Goal: Navigation & Orientation: Find specific page/section

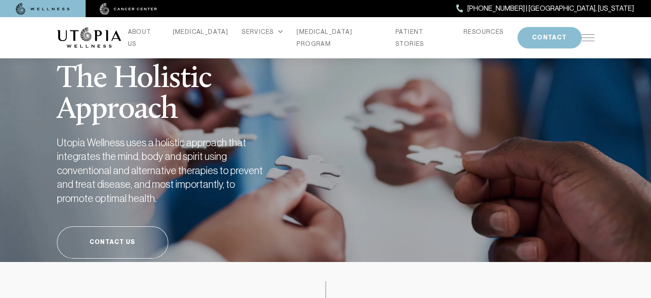
click at [583, 36] on img at bounding box center [588, 37] width 13 height 7
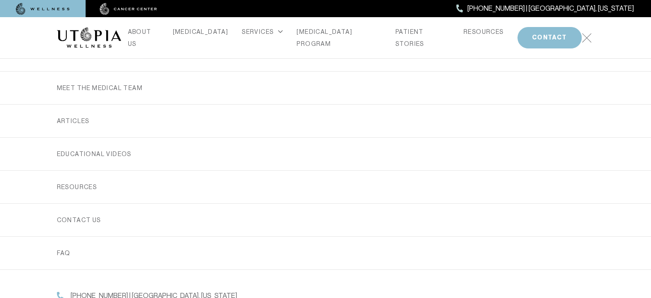
scroll to position [253, 0]
click at [590, 31] on div "ABOUT US [MEDICAL_DATA] SERVICES Services Overview [MEDICAL_DATA]: What It Is, …" at bounding box center [326, 37] width 538 height 41
click at [586, 36] on img at bounding box center [587, 38] width 10 height 10
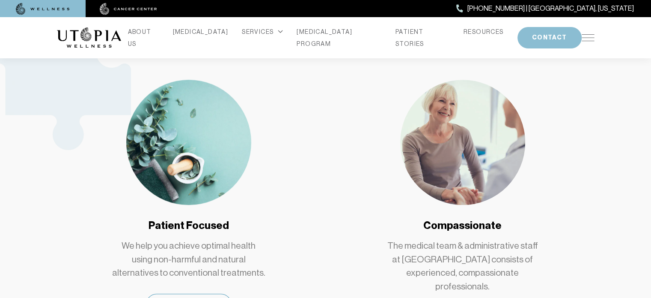
scroll to position [412, 0]
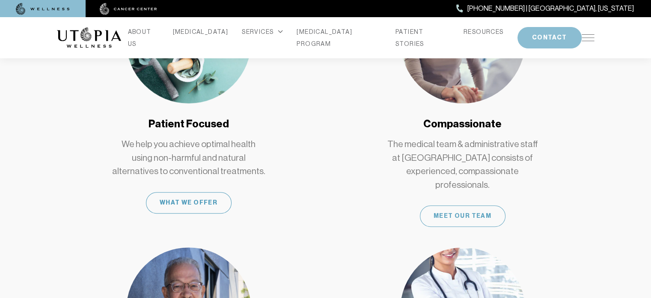
click at [450, 205] on div "Meet Our Team" at bounding box center [463, 215] width 86 height 21
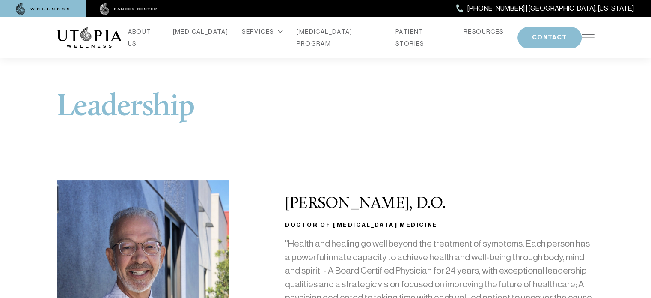
drag, startPoint x: 362, startPoint y: 233, endPoint x: 542, endPoint y: 122, distance: 212.0
click at [542, 122] on h1 "Leadership" at bounding box center [326, 107] width 538 height 31
click at [583, 41] on div "ABOUT US [MEDICAL_DATA] SERVICES Services Overview [MEDICAL_DATA]: What It Is, …" at bounding box center [326, 37] width 538 height 41
click at [585, 38] on img at bounding box center [588, 37] width 13 height 7
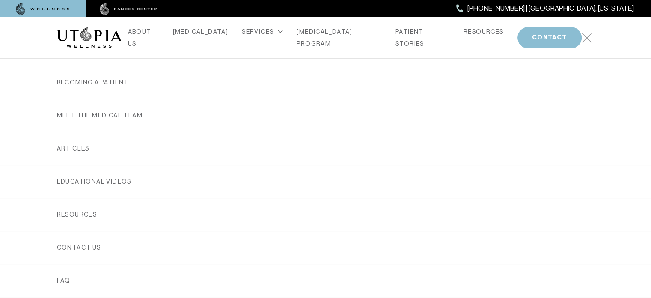
scroll to position [253, 0]
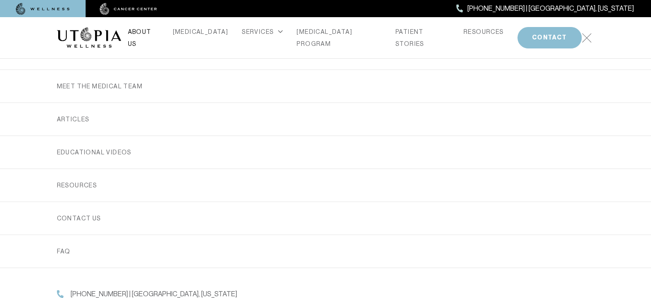
click at [156, 38] on link "ABOUT US" at bounding box center [143, 38] width 31 height 24
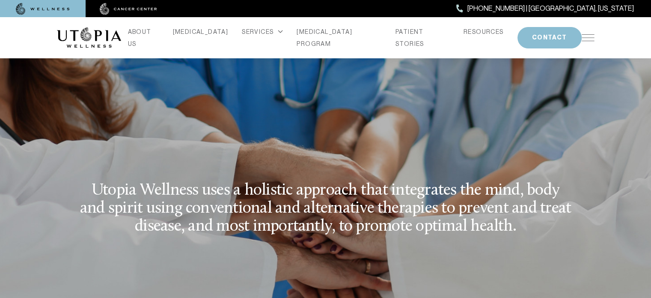
scroll to position [1009, 0]
click at [464, 35] on link "RESOURCES" at bounding box center [484, 32] width 40 height 12
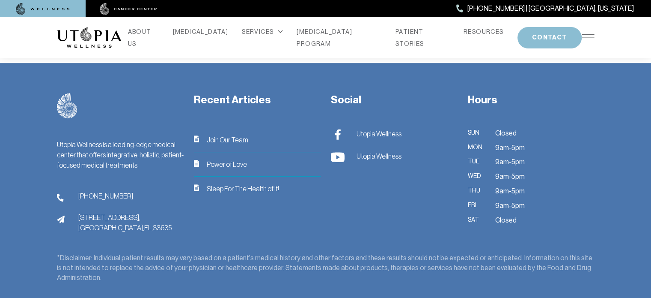
scroll to position [534, 0]
click at [230, 140] on span "Join Our Team" at bounding box center [228, 139] width 42 height 10
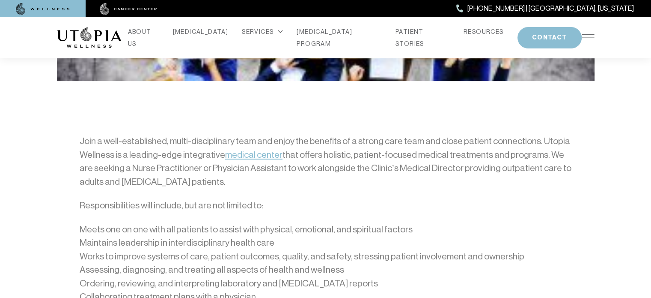
scroll to position [363, 0]
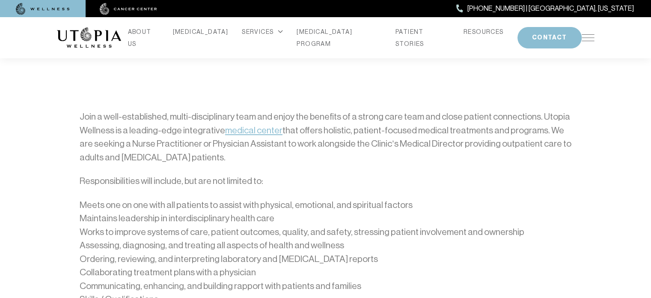
click at [265, 182] on p "Responsibilities will include, but are not limited to:" at bounding box center [326, 181] width 492 height 14
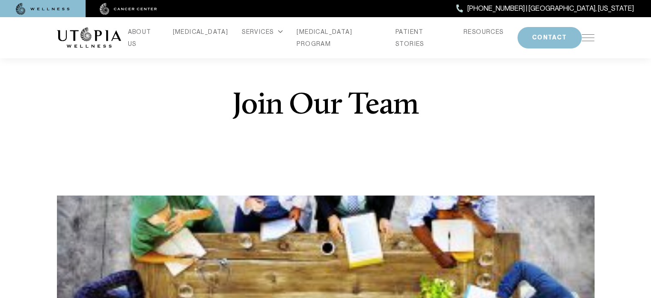
scroll to position [0, 0]
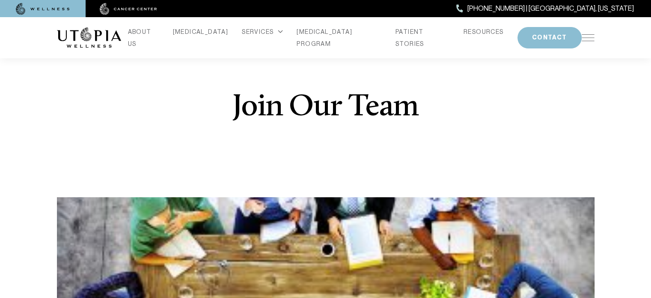
click at [583, 39] on img at bounding box center [588, 37] width 13 height 7
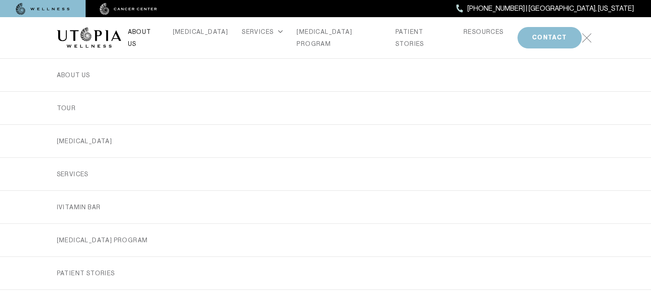
click at [158, 32] on link "ABOUT US" at bounding box center [143, 38] width 31 height 24
